Goal: Book appointment/travel/reservation

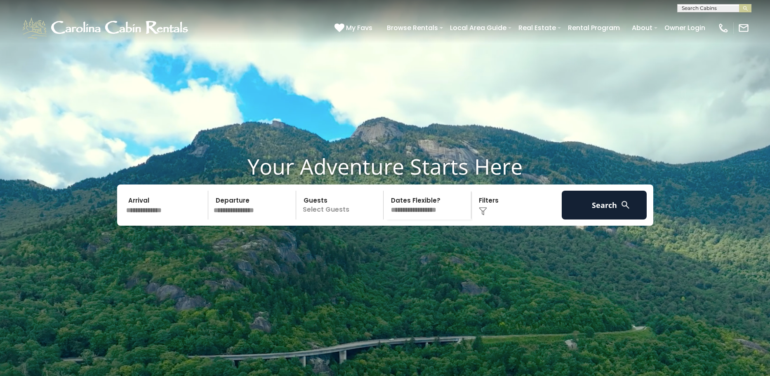
click at [725, 6] on input "text" at bounding box center [713, 10] width 72 height 8
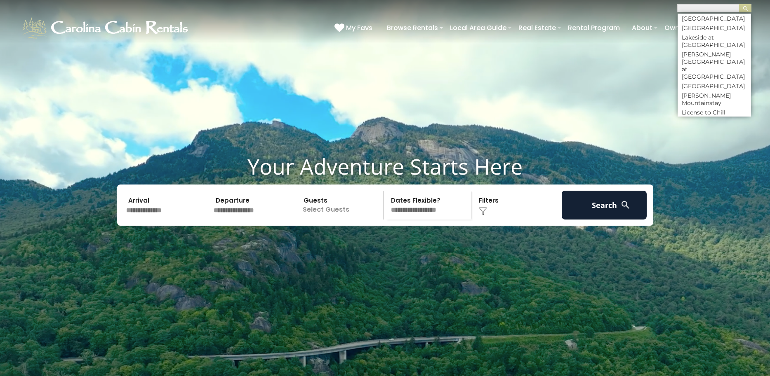
scroll to position [2174, 0]
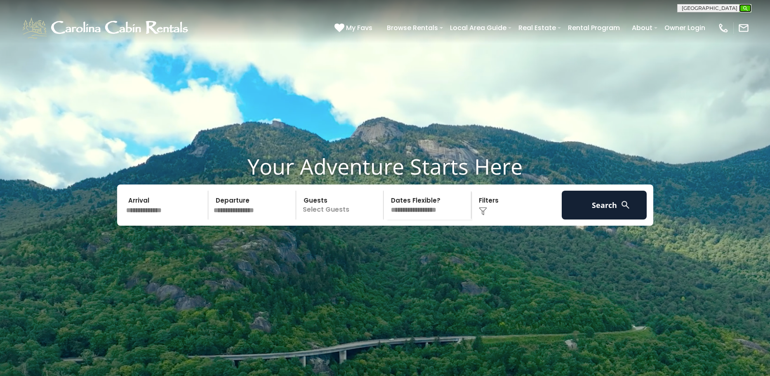
click at [744, 9] on img "submit" at bounding box center [745, 8] width 6 height 6
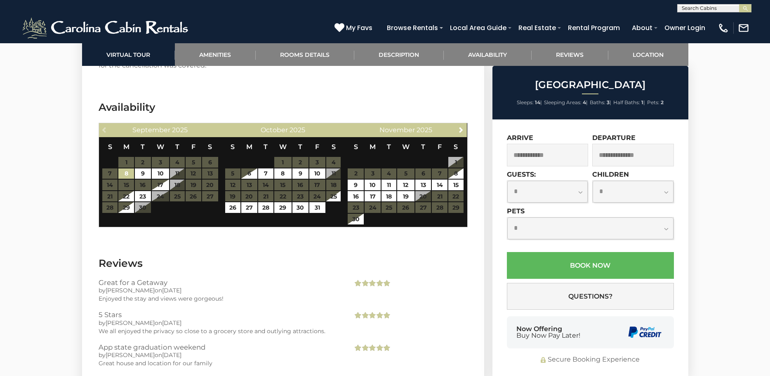
scroll to position [2096, 0]
